Goal: Task Accomplishment & Management: Complete application form

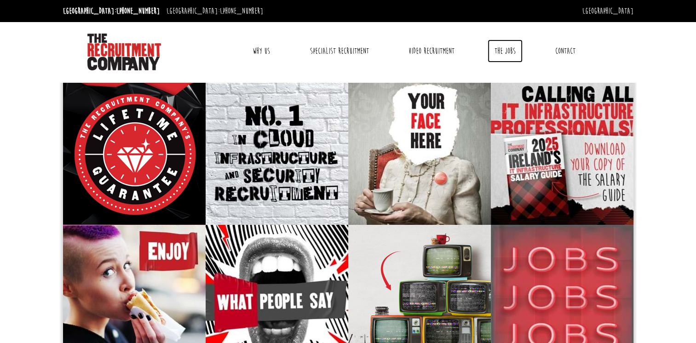
click at [508, 52] on link "The Jobs" at bounding box center [505, 51] width 35 height 23
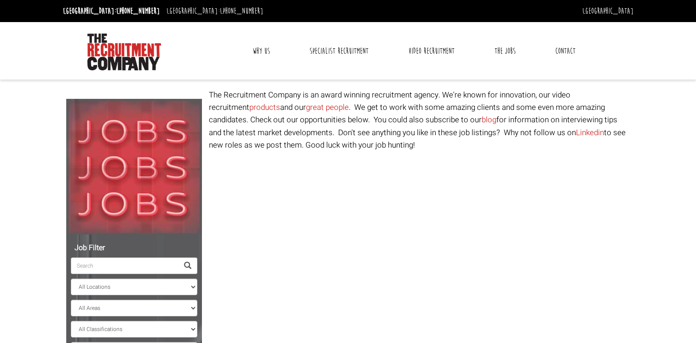
select select "[GEOGRAPHIC_DATA]"
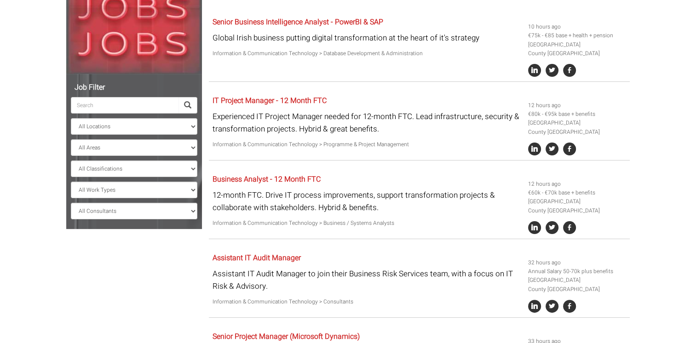
scroll to position [138, 0]
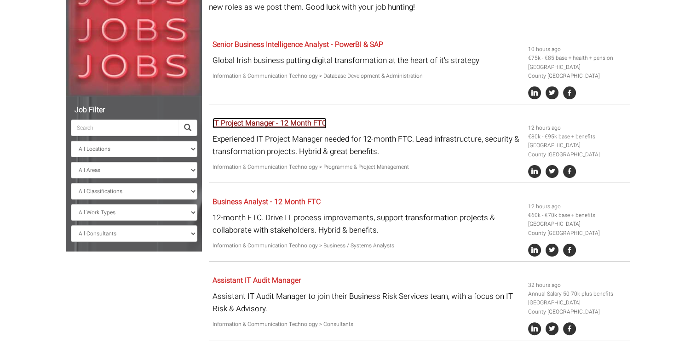
click at [285, 121] on link "IT Project Manager - 12 Month FTC" at bounding box center [269, 123] width 114 height 11
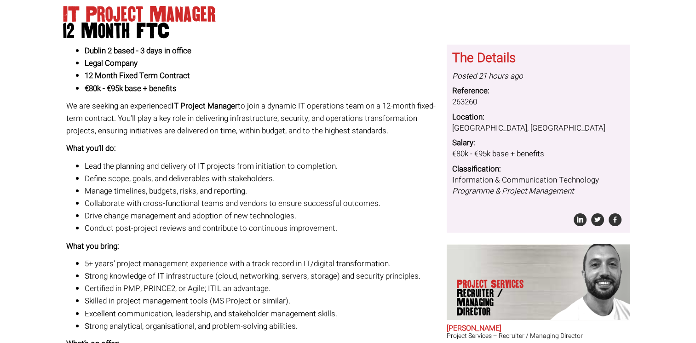
scroll to position [92, 0]
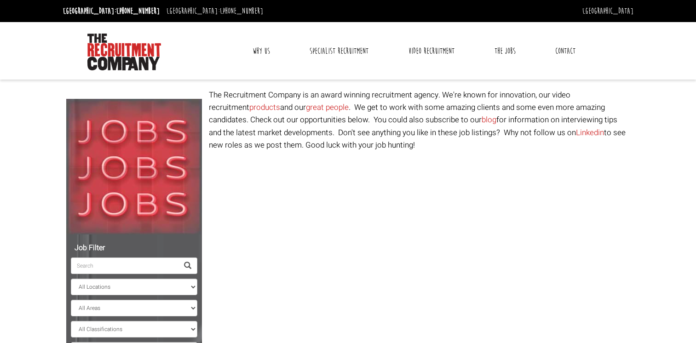
select select "[GEOGRAPHIC_DATA]"
click at [504, 51] on link "The Jobs" at bounding box center [505, 51] width 35 height 23
select select "Ireland"
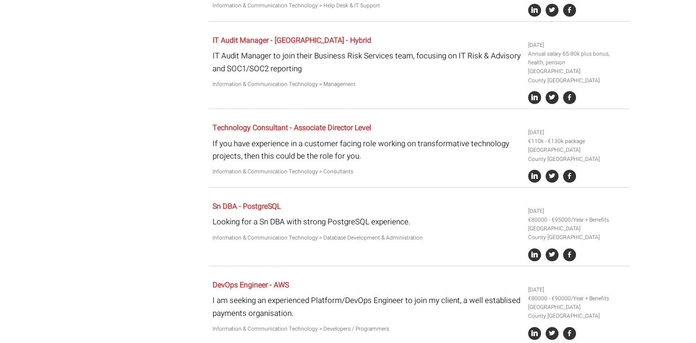
scroll to position [782, 0]
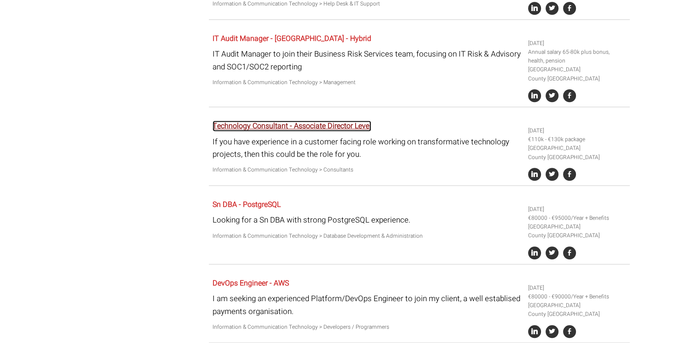
click at [275, 129] on link "Technology Consultant - Associate Director Level" at bounding box center [291, 126] width 159 height 11
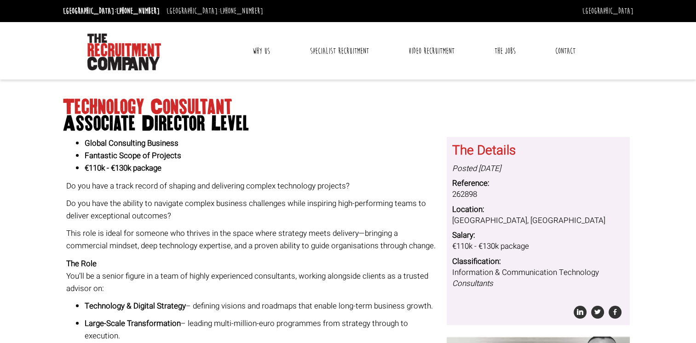
click at [568, 51] on link "Contact" at bounding box center [565, 51] width 34 height 23
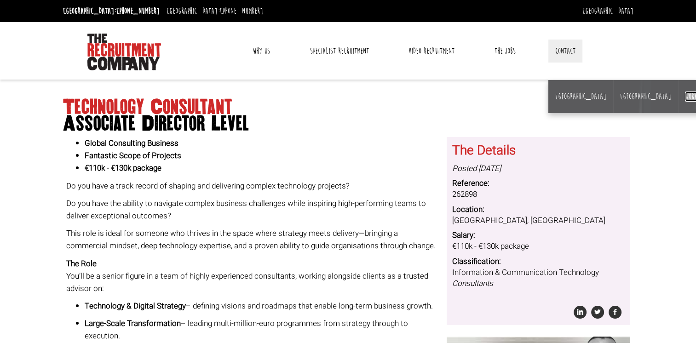
click at [685, 97] on link "Work for us" at bounding box center [700, 97] width 30 height 10
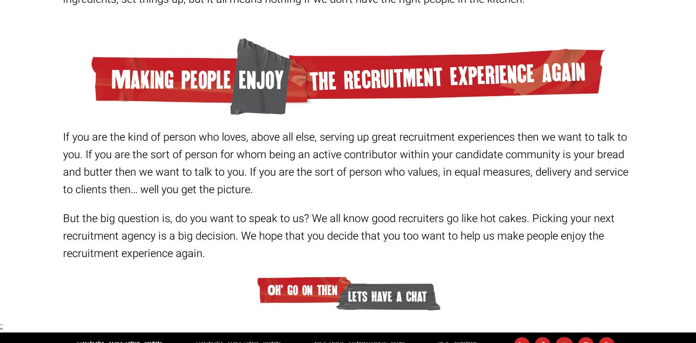
scroll to position [242, 0]
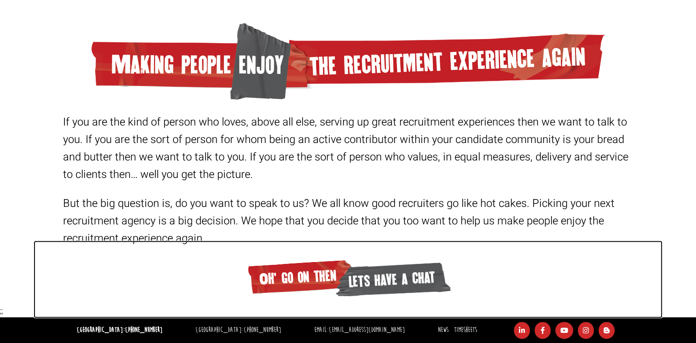
click at [355, 279] on span "lets have a chat" at bounding box center [392, 279] width 117 height 40
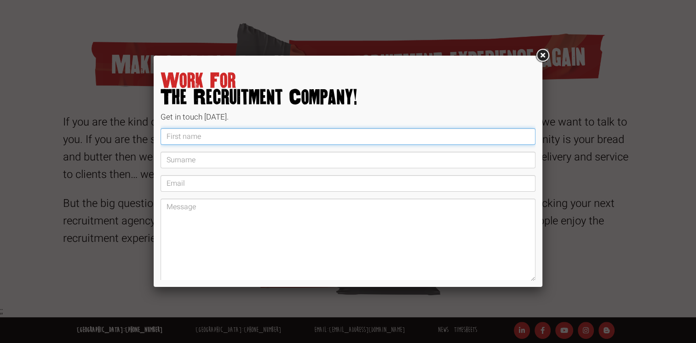
click at [207, 136] on input "text" at bounding box center [348, 136] width 375 height 17
type input "[PERSON_NAME]"
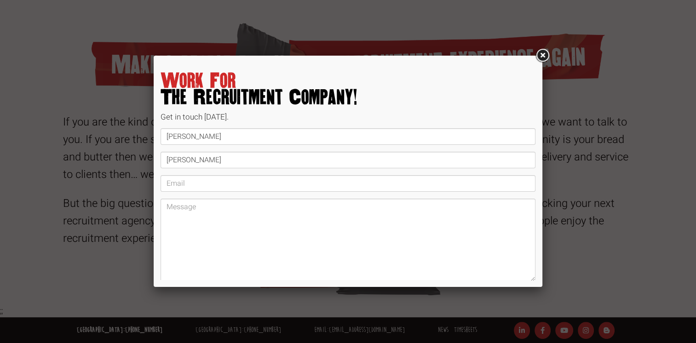
type input "[EMAIL_ADDRESS][PERSON_NAME][DOMAIN_NAME]"
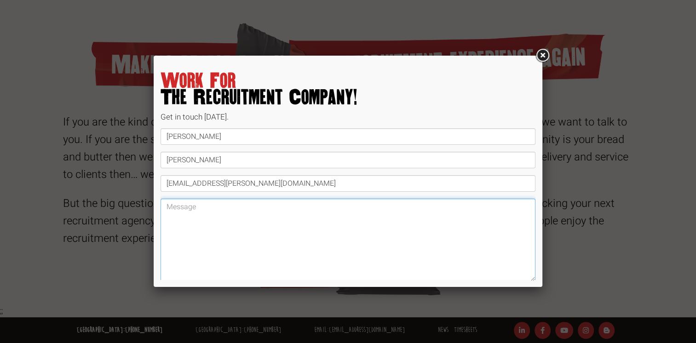
click at [281, 225] on textarea at bounding box center [348, 240] width 375 height 83
click at [544, 55] on link at bounding box center [542, 55] width 17 height 17
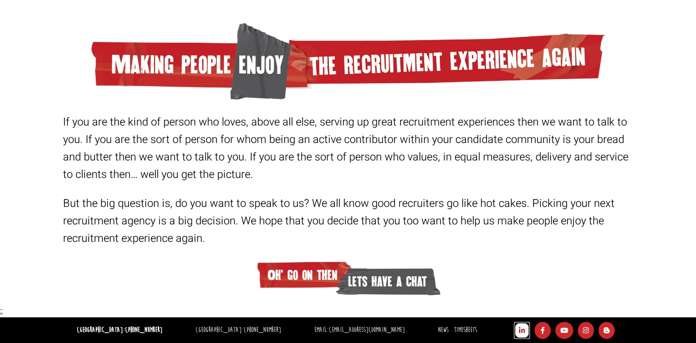
click at [519, 326] on icon at bounding box center [522, 330] width 16 height 17
